Goal: Communication & Community: Answer question/provide support

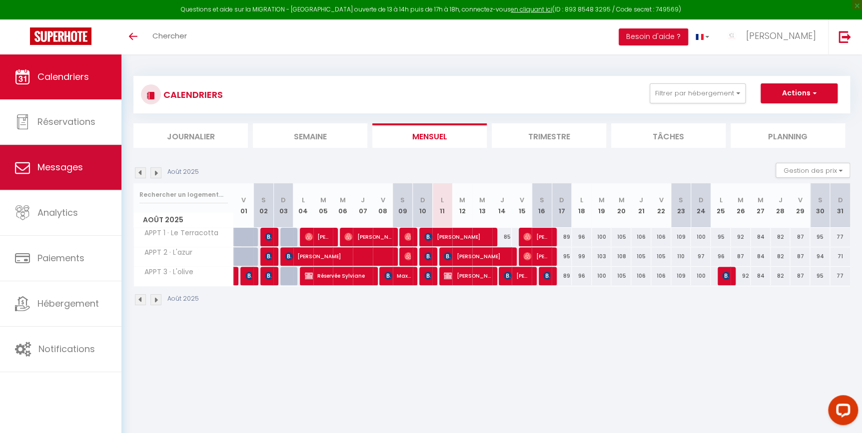
click at [83, 177] on link "Messages" at bounding box center [60, 167] width 121 height 45
select select "message"
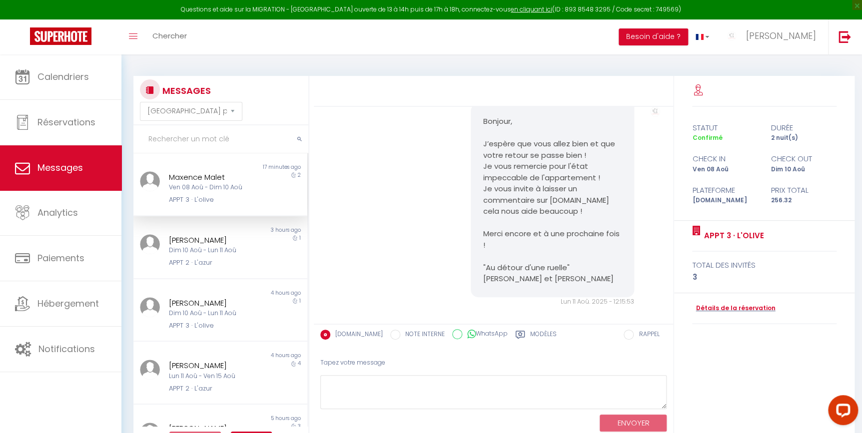
scroll to position [1133, 0]
click at [178, 254] on div "Dim 10 Aoû - Lun 11 Aoû" at bounding box center [213, 250] width 88 height 9
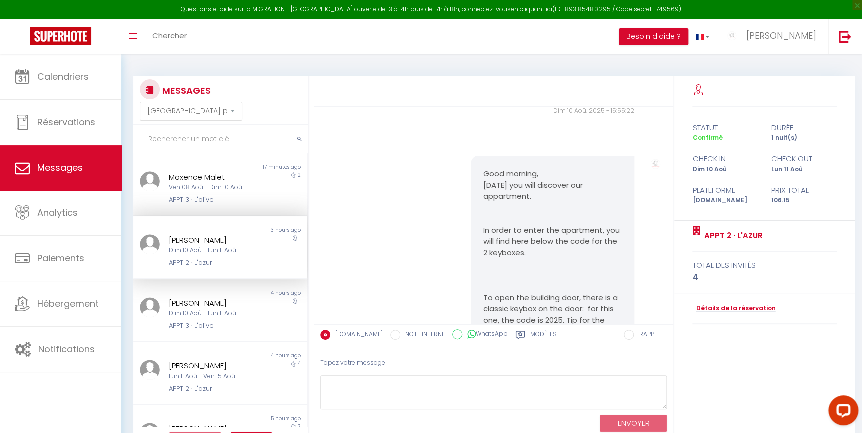
scroll to position [2563, 0]
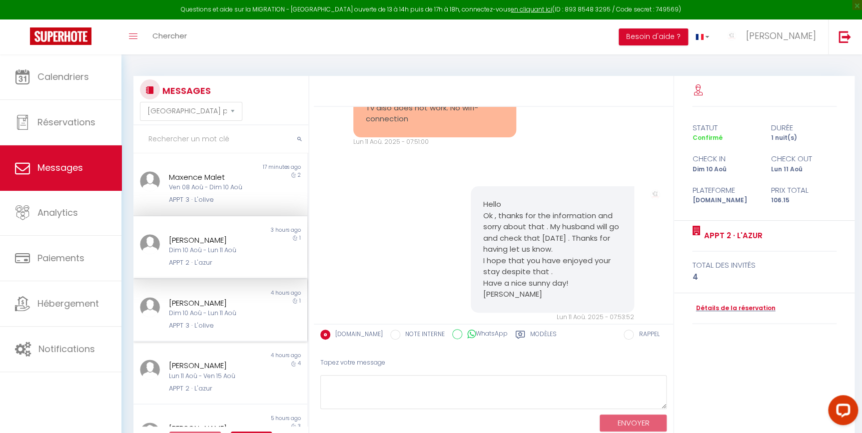
click at [253, 308] on div "[PERSON_NAME] Dim 10 Aoû - Lun 11 Aoû APPT 3 · L'olive" at bounding box center [212, 314] width 101 height 34
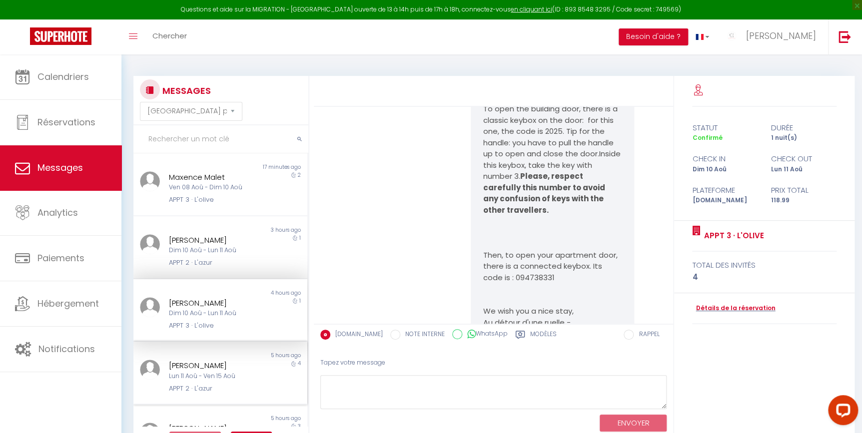
click at [239, 378] on div "Lun 11 Aoû - Ven 15 Aoû" at bounding box center [213, 376] width 88 height 9
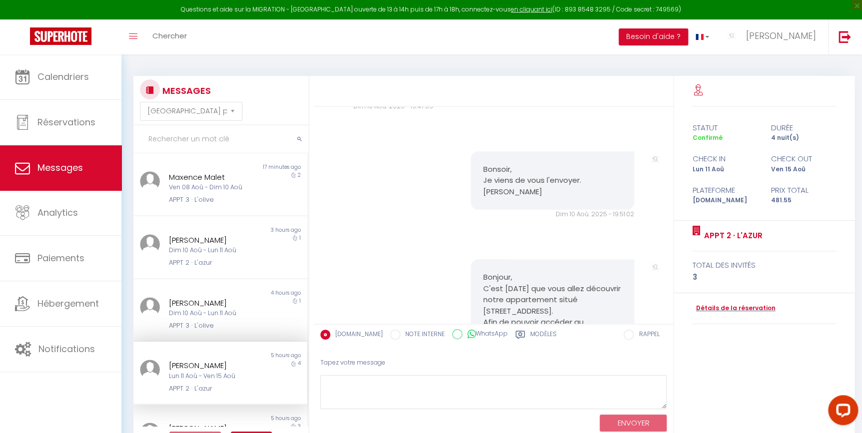
scroll to position [900, 0]
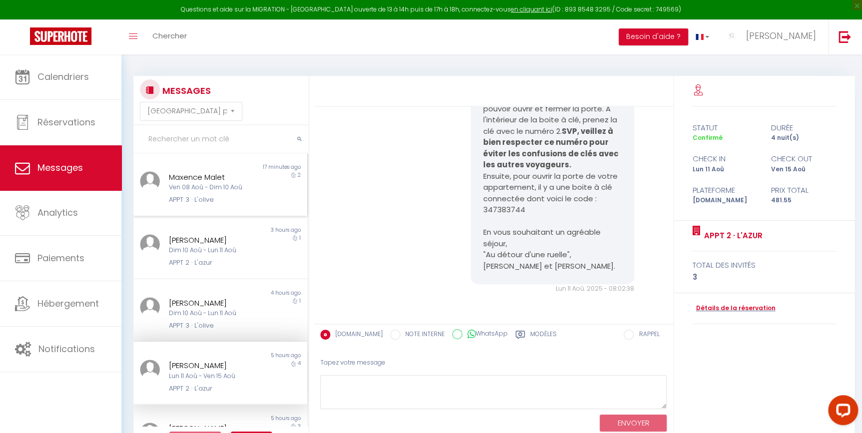
click at [177, 177] on div "Maxence Malet" at bounding box center [213, 177] width 88 height 12
